Goal: Task Accomplishment & Management: Use online tool/utility

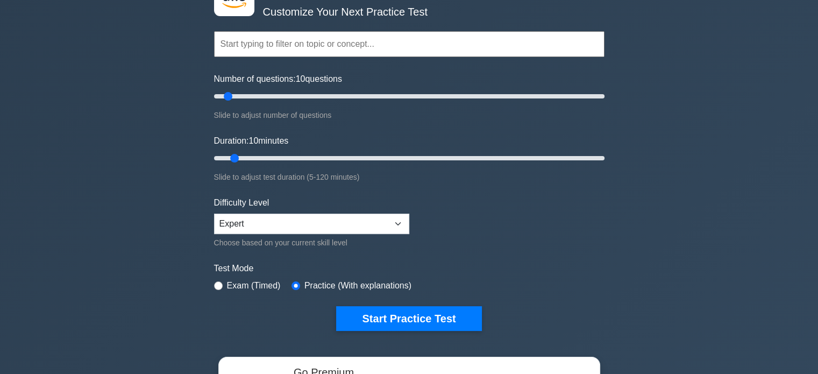
scroll to position [38, 0]
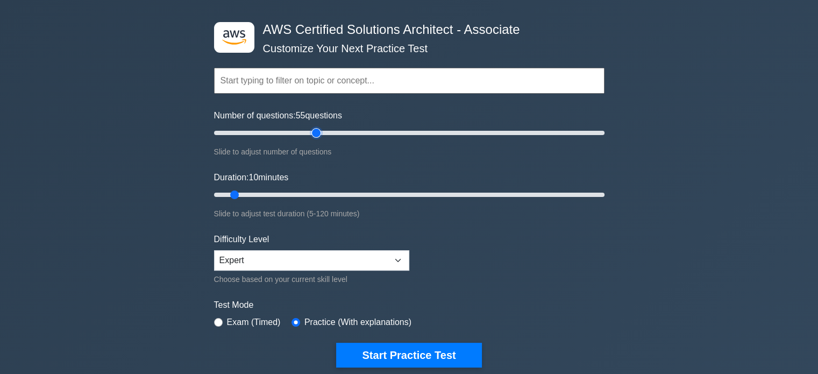
click at [317, 131] on input "Number of questions: 55 questions" at bounding box center [409, 132] width 391 height 13
type input "50"
click at [308, 132] on input "Number of questions: 55 questions" at bounding box center [409, 132] width 391 height 13
type input "30"
click at [298, 192] on input "Duration: 30 minutes" at bounding box center [409, 194] width 391 height 13
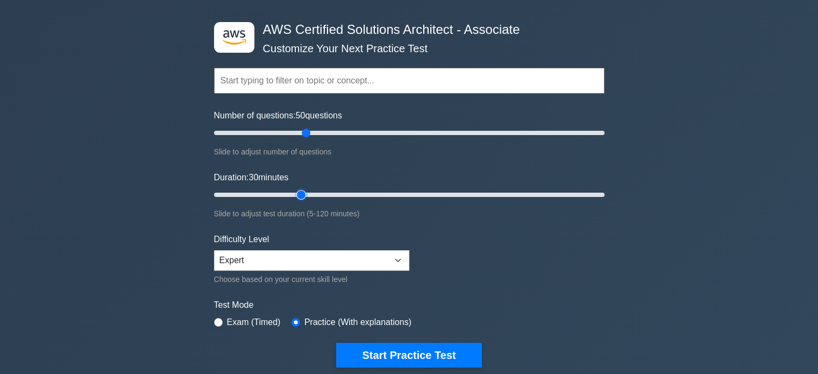
scroll to position [176, 0]
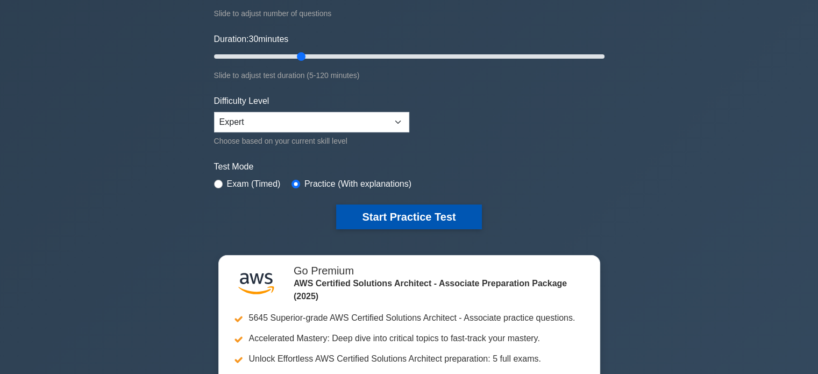
click at [430, 217] on button "Start Practice Test" at bounding box center [408, 216] width 145 height 25
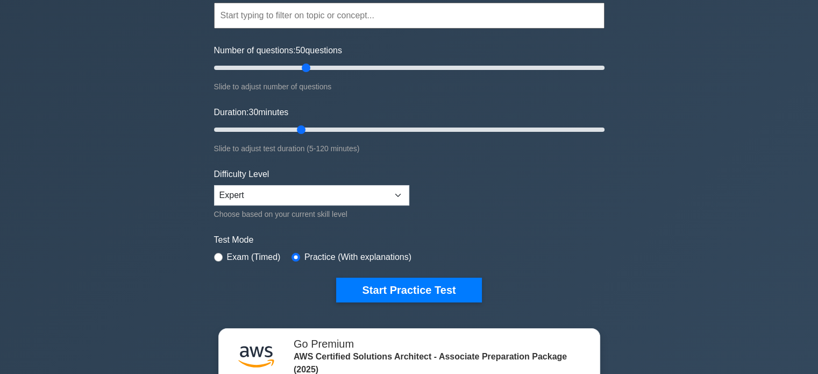
scroll to position [99, 0]
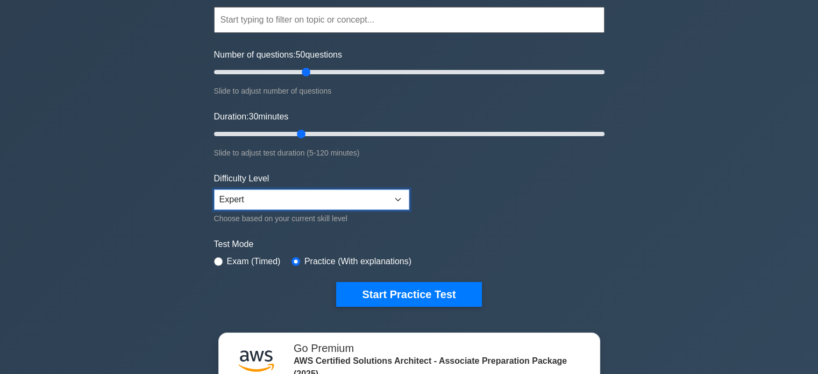
click at [320, 189] on select "Beginner Intermediate Expert" at bounding box center [311, 199] width 195 height 20
select select "intermediate"
click at [214, 189] on select "Beginner Intermediate Expert" at bounding box center [311, 199] width 195 height 20
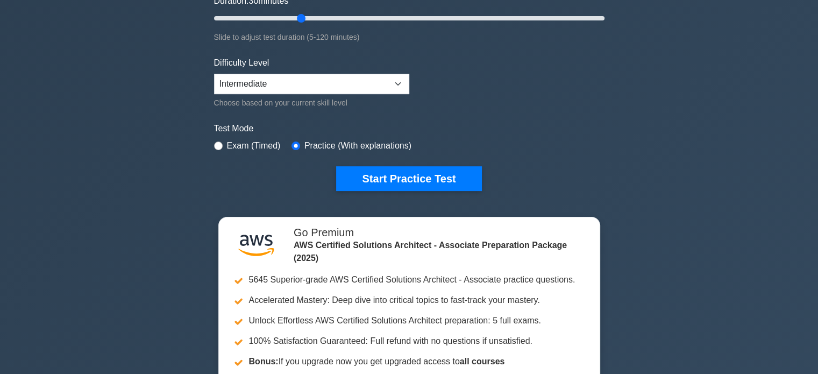
scroll to position [215, 0]
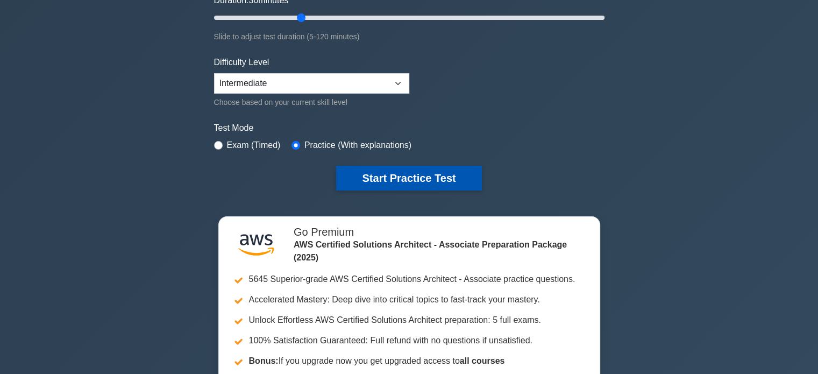
click at [402, 177] on button "Start Practice Test" at bounding box center [408, 178] width 145 height 25
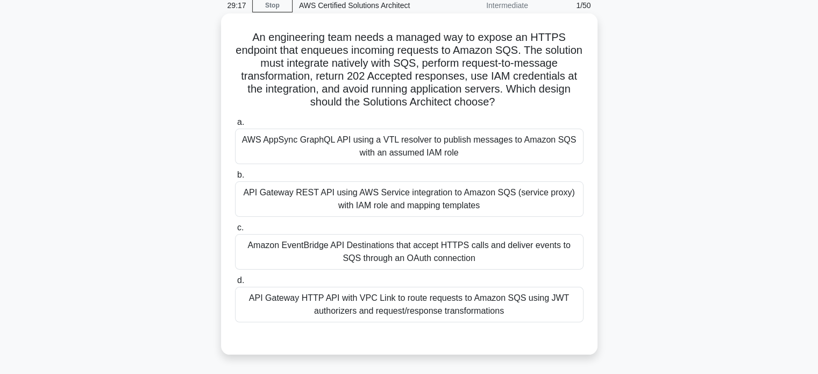
scroll to position [47, 0]
click at [497, 197] on div "API Gateway REST API using AWS Service integration to Amazon SQS (service proxy…" at bounding box center [409, 199] width 349 height 36
click at [235, 178] on input "b. API Gateway REST API using AWS Service integration to Amazon SQS (service pr…" at bounding box center [235, 174] width 0 height 7
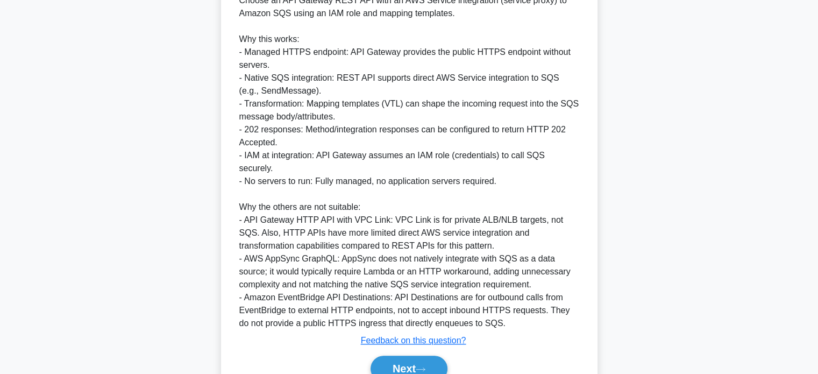
scroll to position [456, 0]
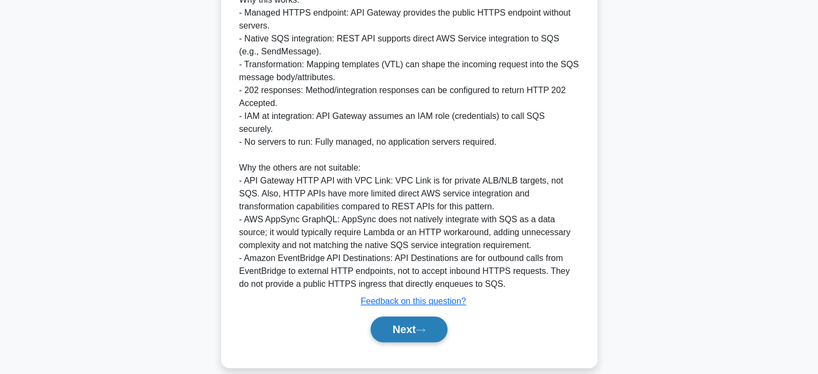
click at [425, 316] on button "Next" at bounding box center [409, 329] width 77 height 26
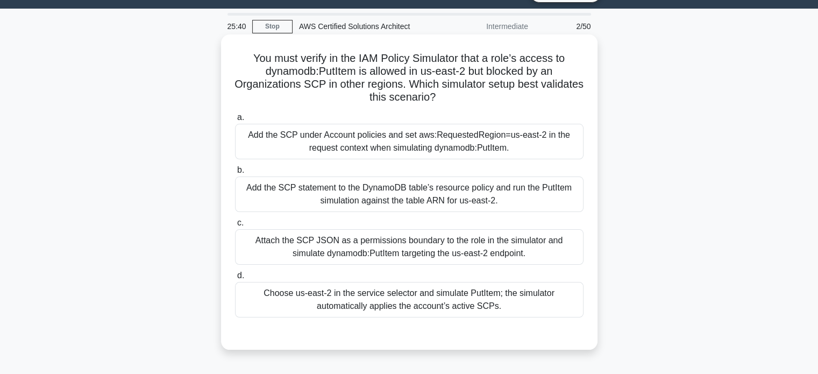
scroll to position [25, 0]
click at [422, 141] on div "Add the SCP under Account policies and set aws:RequestedRegion=us-east-2 in the…" at bounding box center [409, 142] width 349 height 36
click at [235, 122] on input "a. Add the SCP under Account policies and set aws:RequestedRegion=us-east-2 in …" at bounding box center [235, 118] width 0 height 7
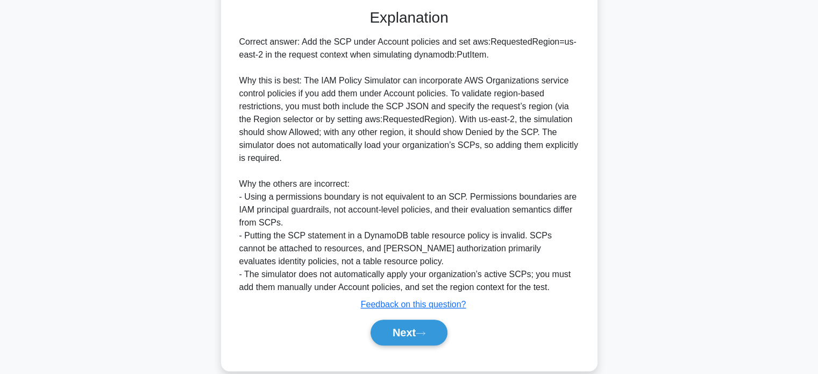
scroll to position [366, 0]
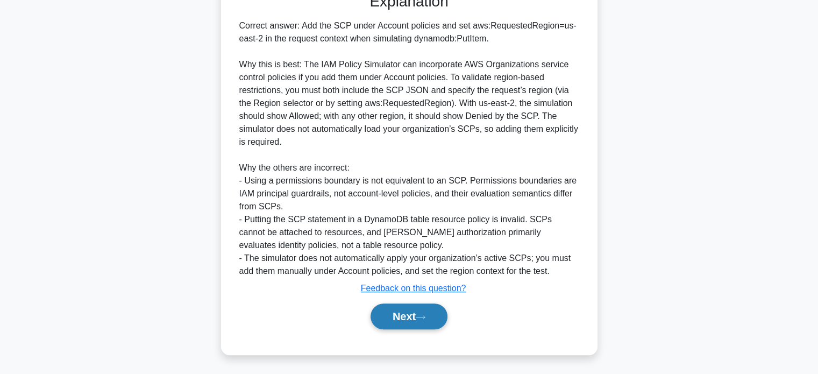
click at [426, 318] on icon at bounding box center [421, 317] width 10 height 6
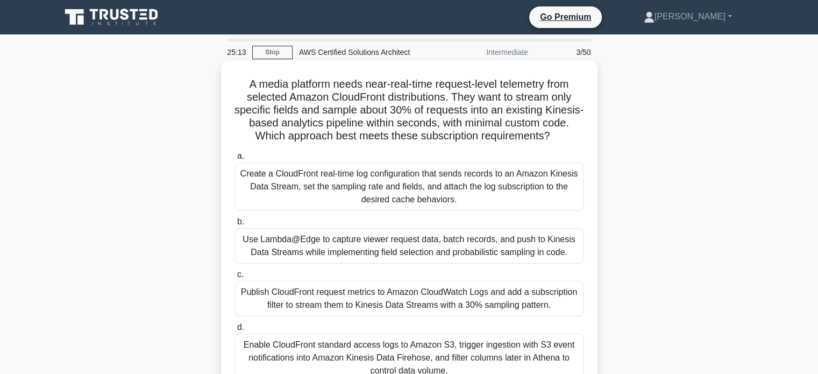
scroll to position [0, 0]
click at [413, 254] on div "Use Lambda@Edge to capture viewer request data, batch records, and push to Kine…" at bounding box center [409, 246] width 349 height 36
click at [235, 225] on input "b. Use Lambda@Edge to capture viewer request data, batch records, and push to K…" at bounding box center [235, 221] width 0 height 7
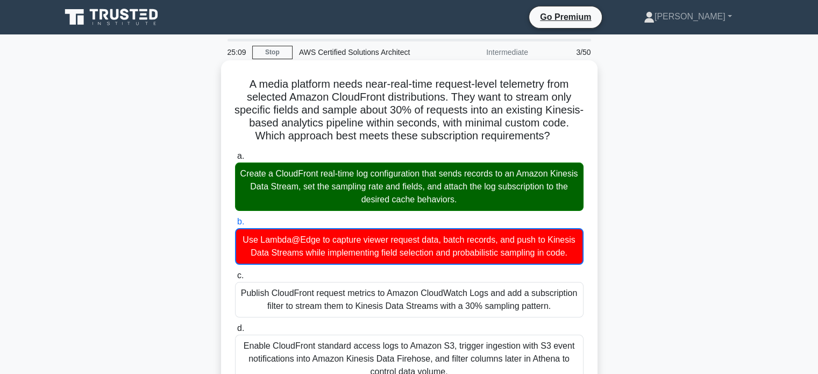
scroll to position [354, 0]
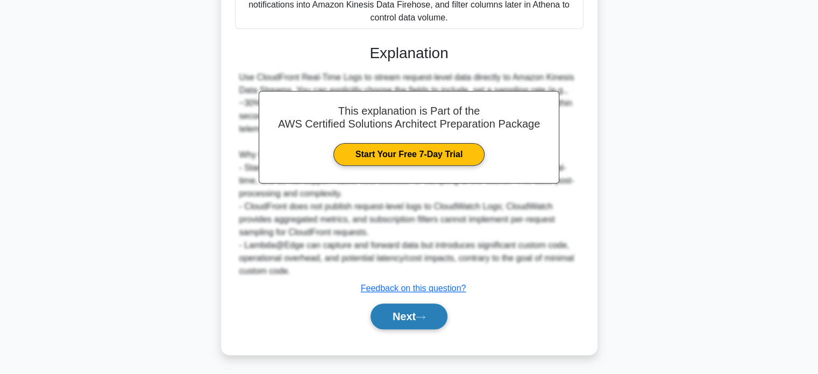
click at [417, 324] on button "Next" at bounding box center [409, 316] width 77 height 26
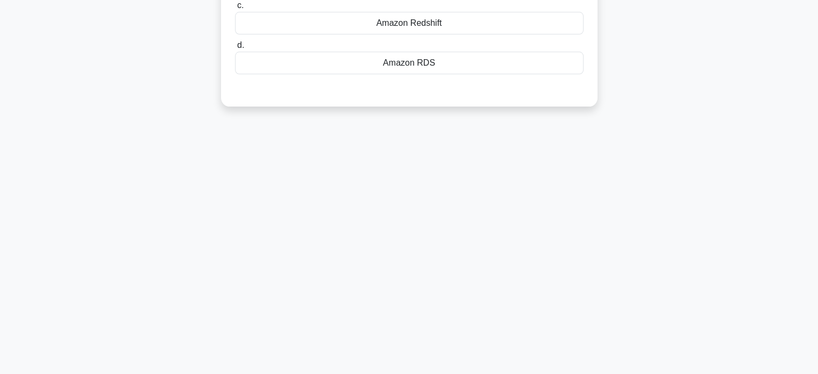
drag, startPoint x: 417, startPoint y: 324, endPoint x: 401, endPoint y: 232, distance: 93.4
click at [401, 232] on div "25:06 Stop AWS Certified Solutions Architect Intermediate 4/50 Which AWS servic…" at bounding box center [409, 101] width 710 height 538
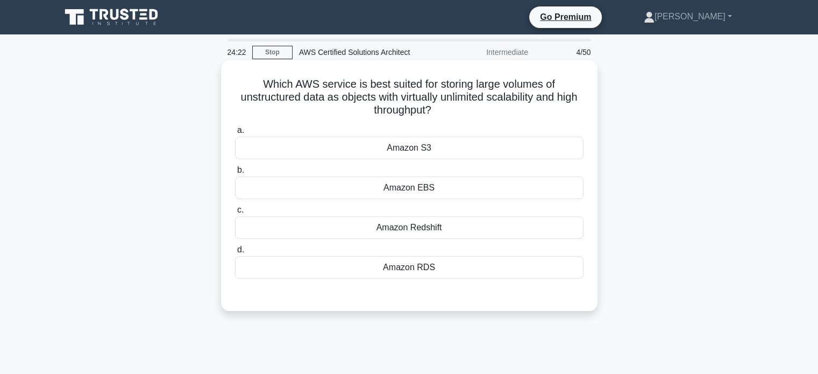
click at [385, 144] on div "Amazon S3" at bounding box center [409, 148] width 349 height 23
click at [235, 134] on input "a. Amazon S3" at bounding box center [235, 130] width 0 height 7
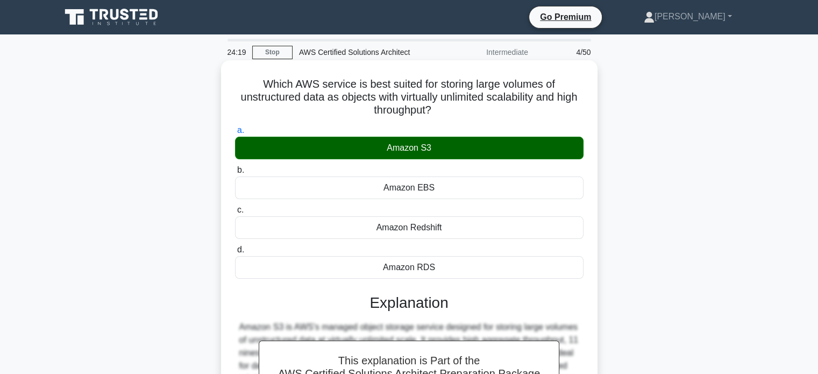
scroll to position [207, 0]
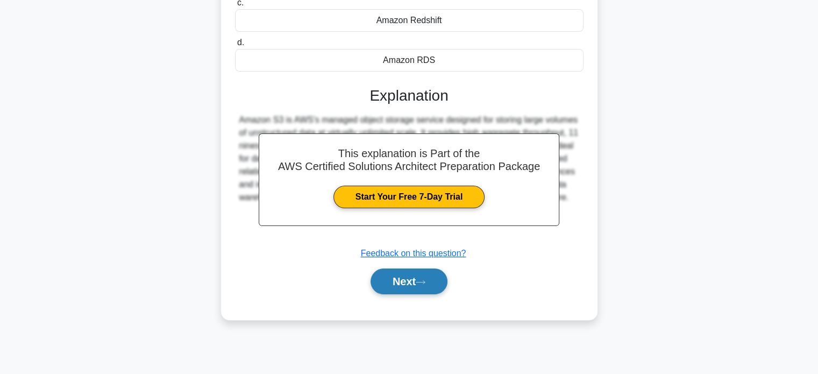
click at [417, 285] on button "Next" at bounding box center [409, 281] width 77 height 26
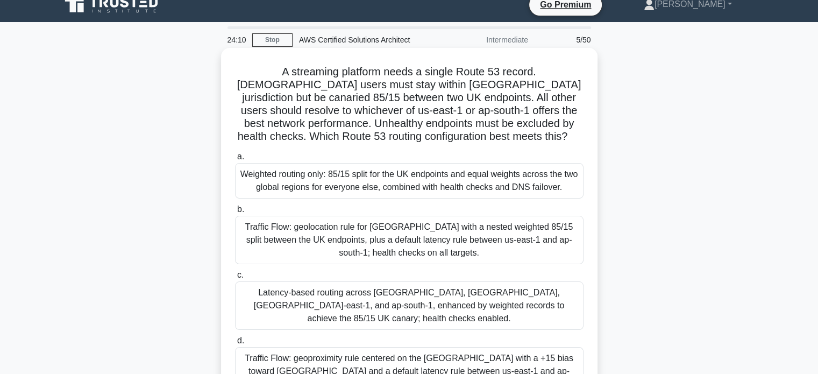
scroll to position [13, 0]
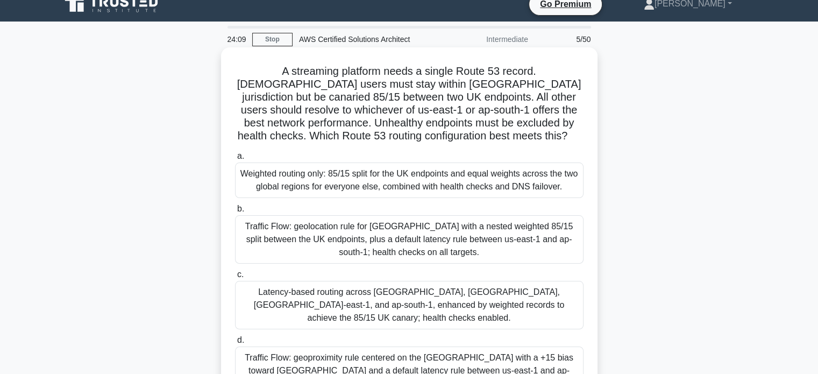
click at [407, 196] on div "Weighted routing only: 85/15 split for the UK endpoints and equal weights acros…" at bounding box center [409, 180] width 349 height 36
click at [235, 160] on input "a. Weighted routing only: 85/15 split for the UK endpoints and equal weights ac…" at bounding box center [235, 156] width 0 height 7
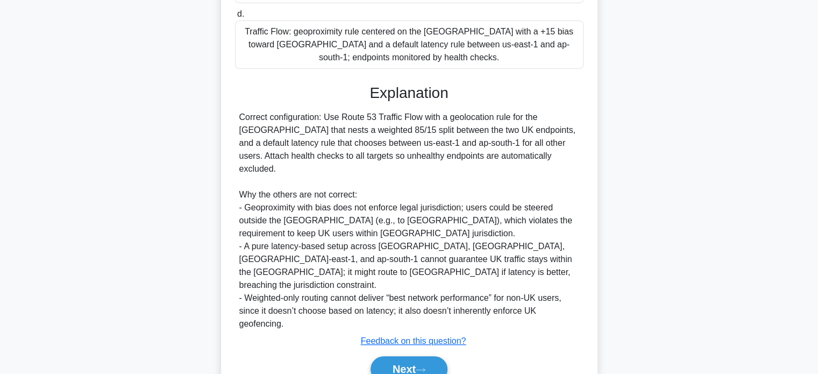
scroll to position [354, 0]
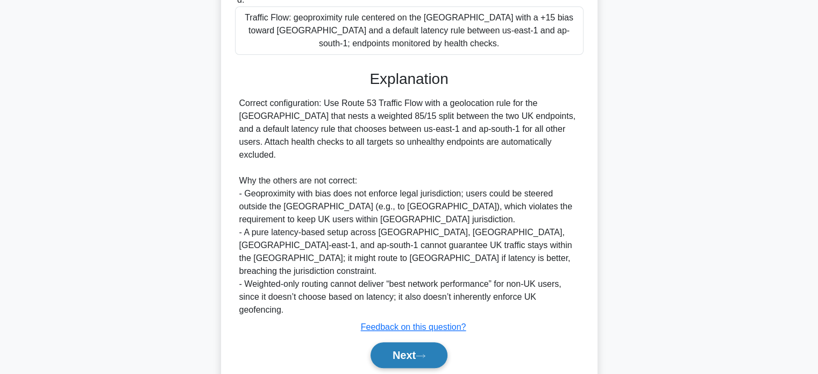
click at [396, 342] on button "Next" at bounding box center [409, 355] width 77 height 26
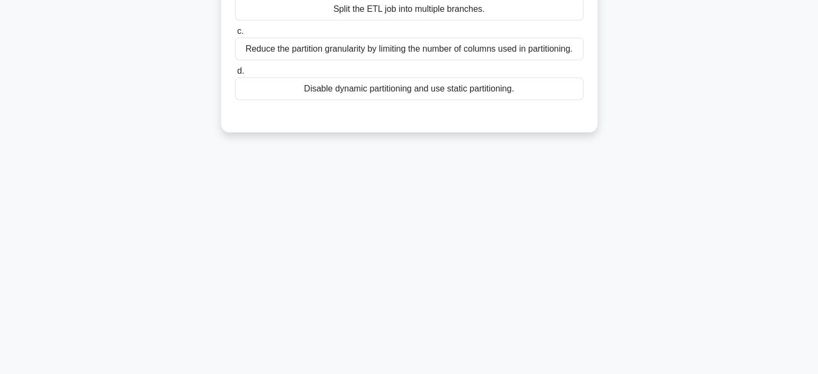
scroll to position [0, 0]
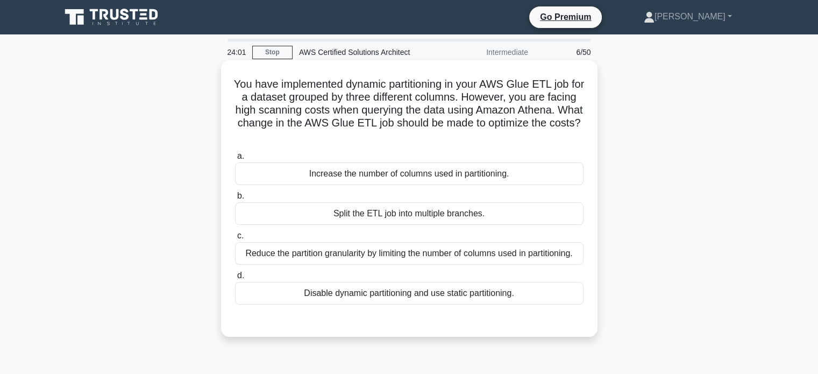
click at [379, 217] on div "Split the ETL job into multiple branches." at bounding box center [409, 213] width 349 height 23
click at [235, 200] on input "b. Split the ETL job into multiple branches." at bounding box center [235, 196] width 0 height 7
